Goal: Check status: Check status

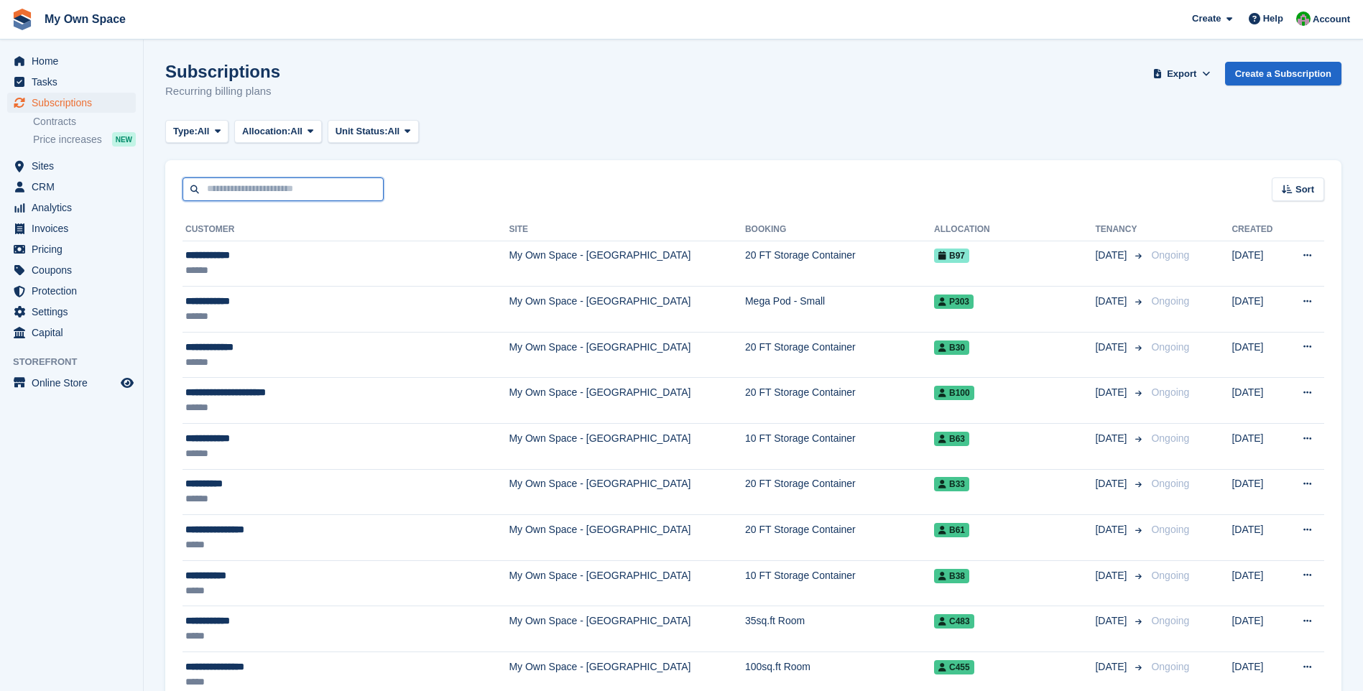
click at [208, 192] on input "text" at bounding box center [283, 189] width 201 height 24
type input "*****"
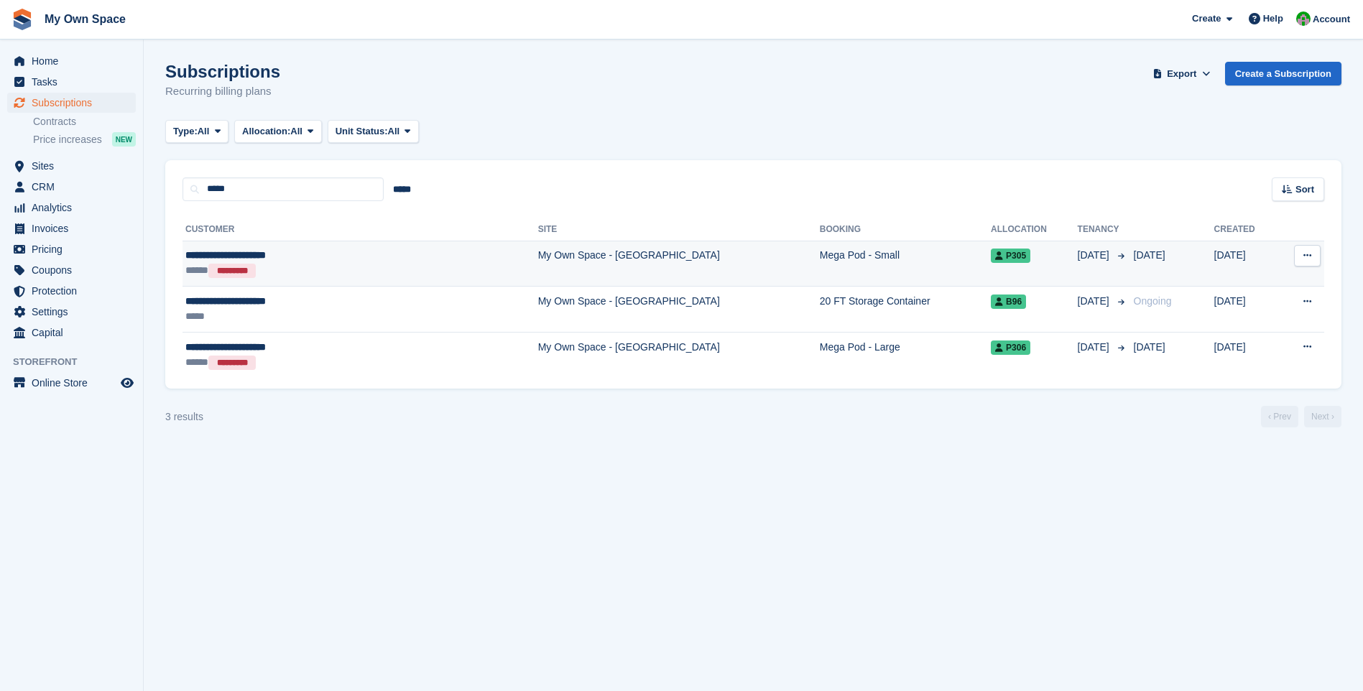
click at [538, 265] on td "My Own Space - [GEOGRAPHIC_DATA]" at bounding box center [679, 264] width 282 height 46
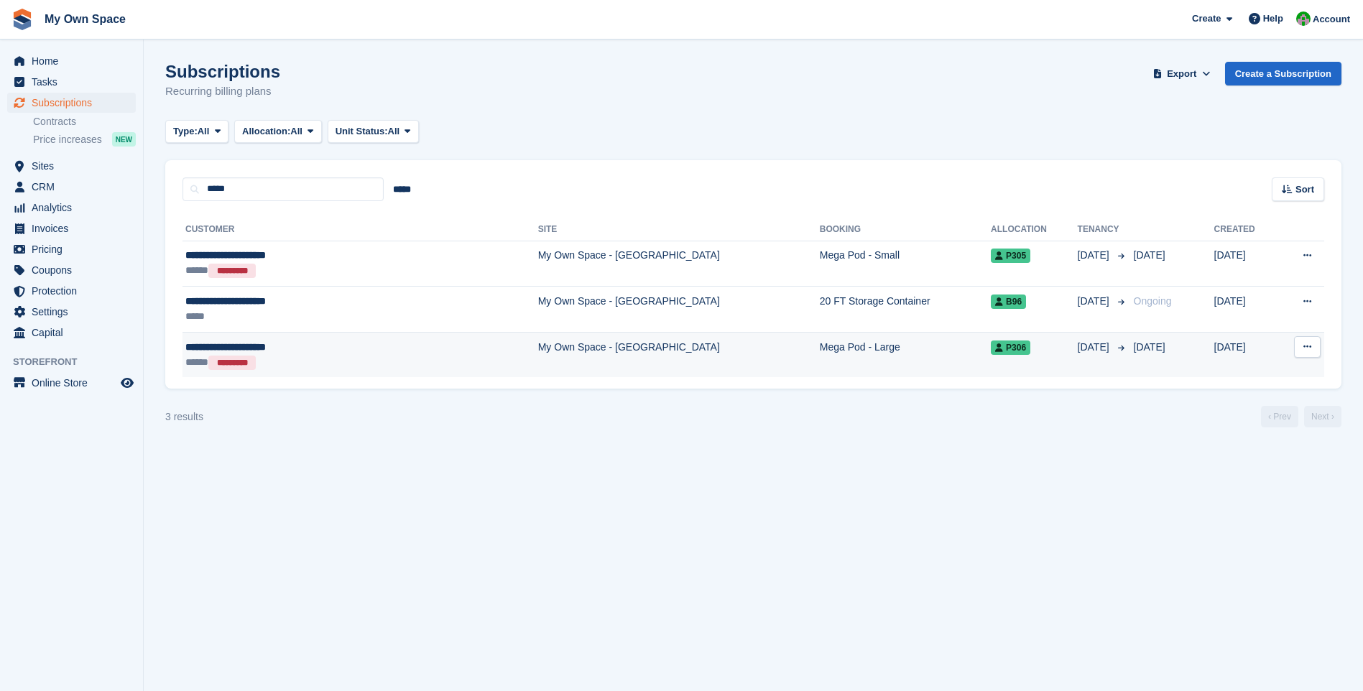
click at [538, 361] on td "My Own Space - [GEOGRAPHIC_DATA]" at bounding box center [679, 354] width 282 height 45
